Goal: Check status: Check status

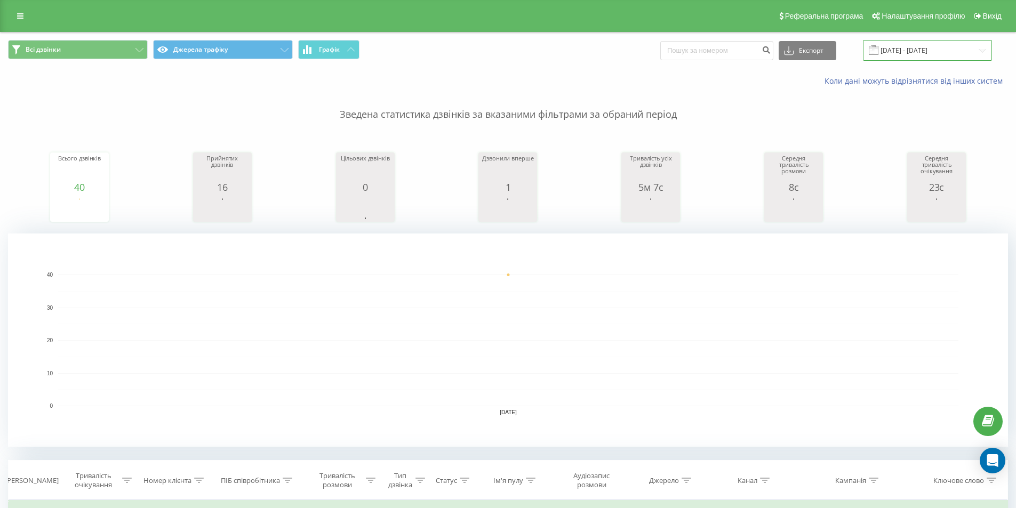
click at [891, 51] on input "[DATE] - [DATE]" at bounding box center [927, 50] width 129 height 21
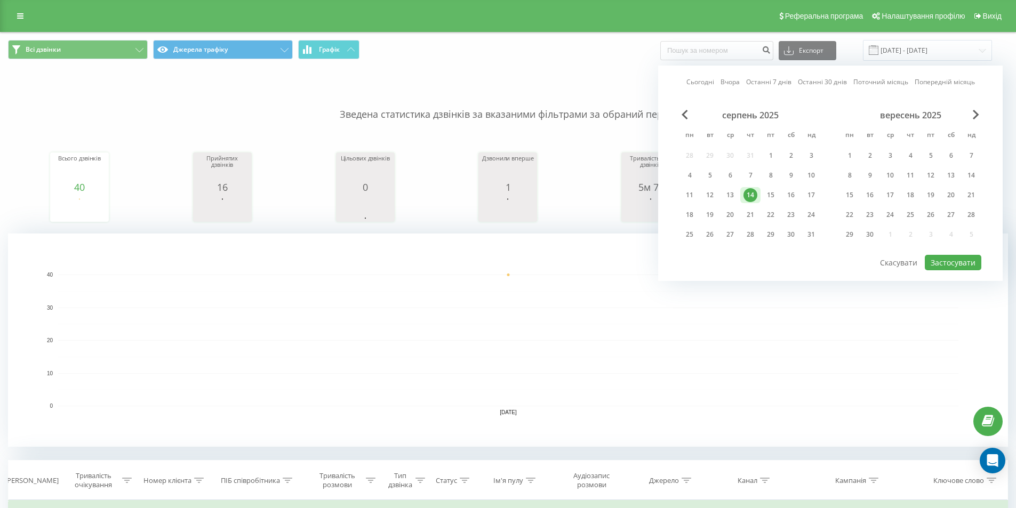
click at [704, 85] on link "Сьогодні" at bounding box center [701, 82] width 28 height 10
click at [972, 266] on button "Застосувати" at bounding box center [953, 262] width 57 height 15
type input "19.08.2025 - 19.08.2025"
